Goal: Find specific fact: Find specific fact

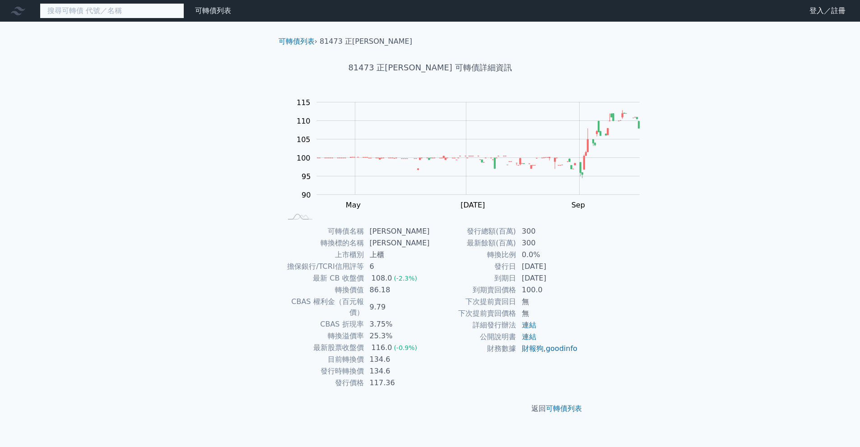
click at [184, 19] on input at bounding box center [112, 10] width 144 height 15
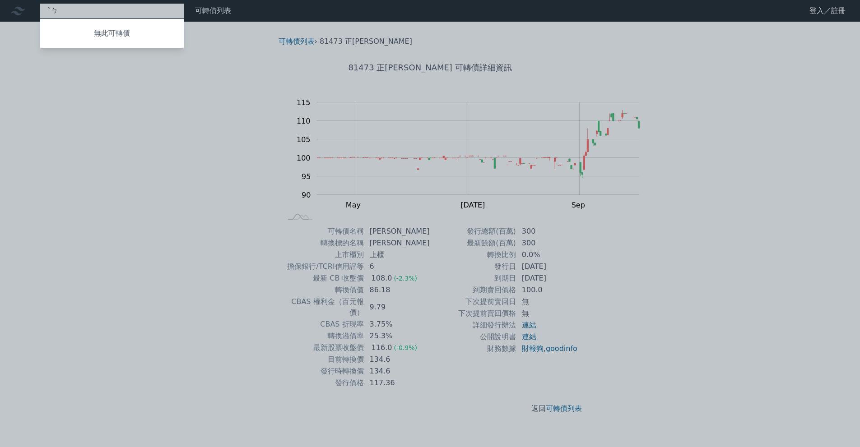
type input "ˇ"
type input "3131"
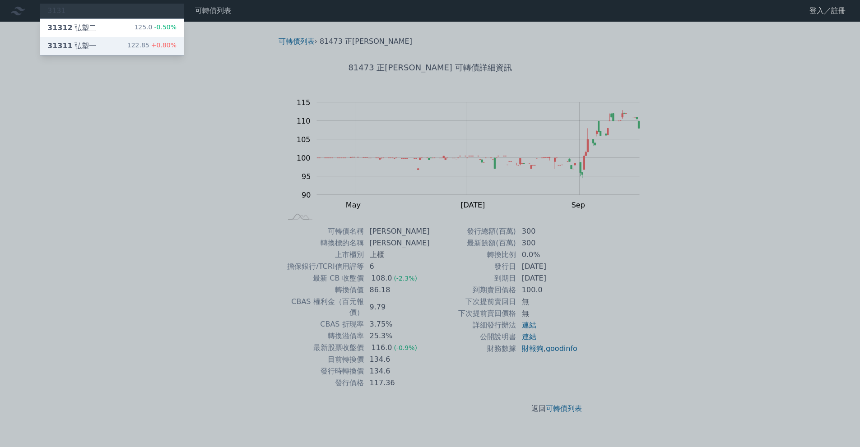
click at [162, 55] on div "31311 弘塑一 122.85 +0.80%" at bounding box center [112, 46] width 144 height 18
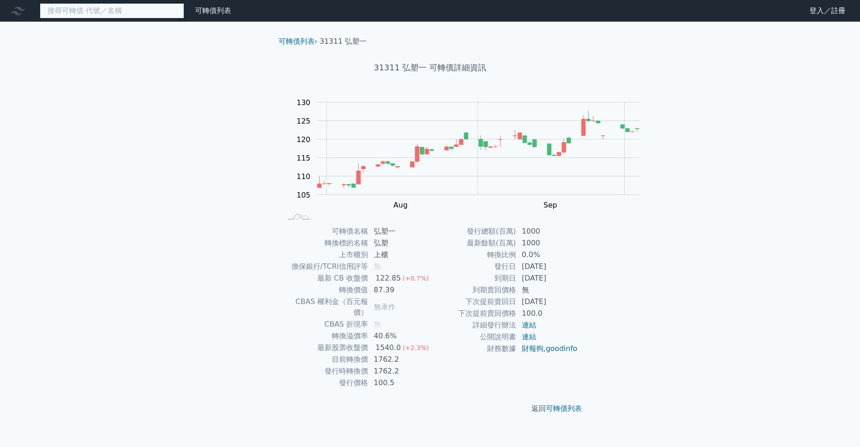
click at [157, 19] on input at bounding box center [112, 10] width 144 height 15
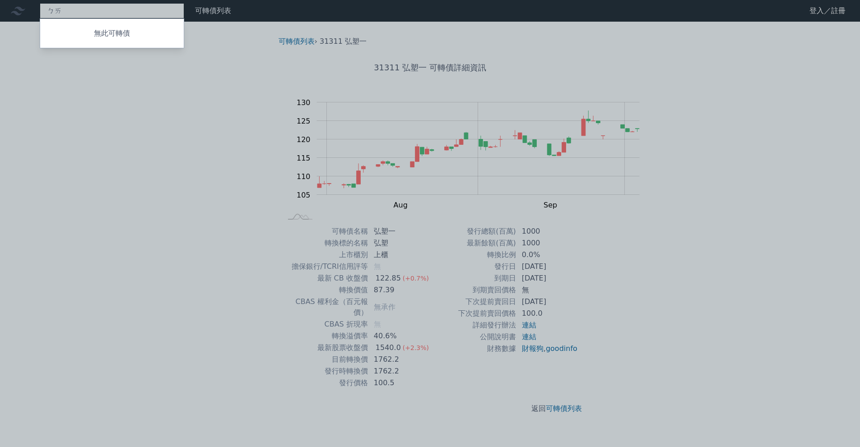
type input "ㄅ"
type input "8091"
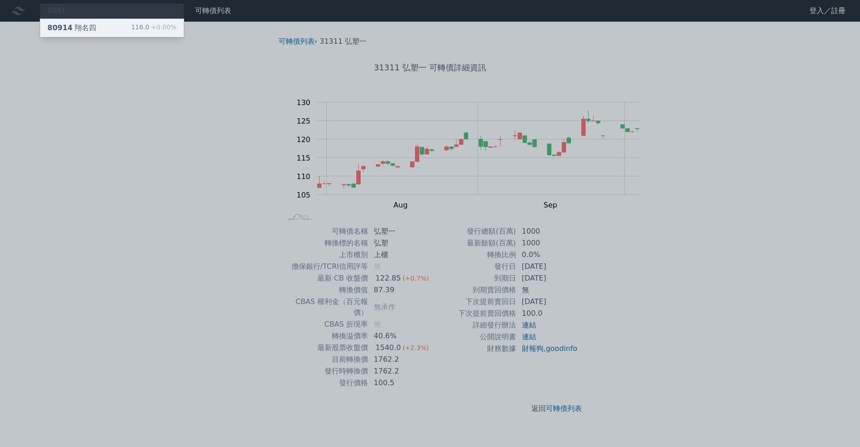
click at [157, 32] on div "80914 翔名四 116.0 +0.00%" at bounding box center [112, 28] width 144 height 18
